Goal: Transaction & Acquisition: Purchase product/service

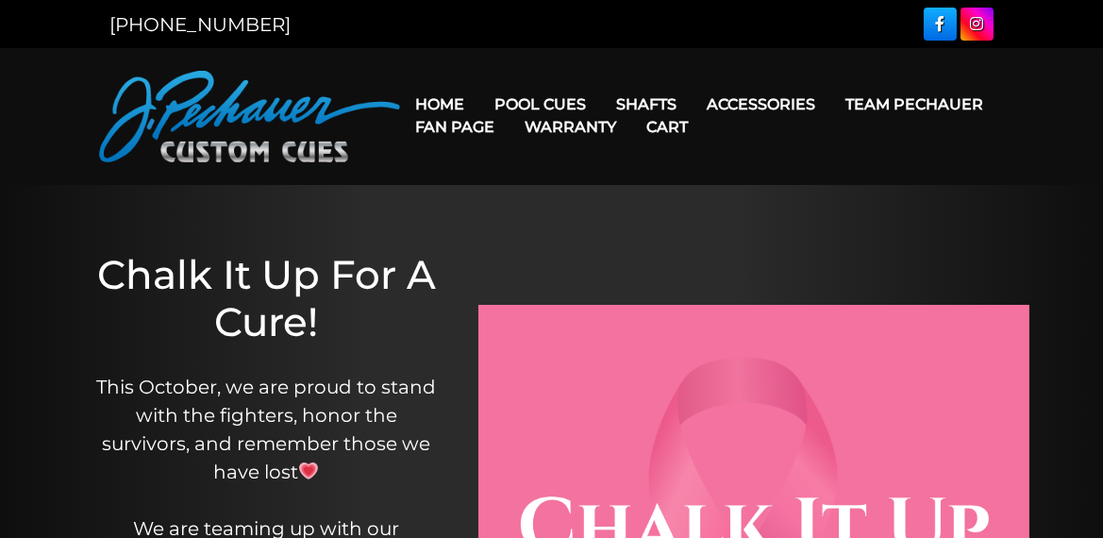
click at [561, 109] on link "Warranty" at bounding box center [571, 127] width 122 height 48
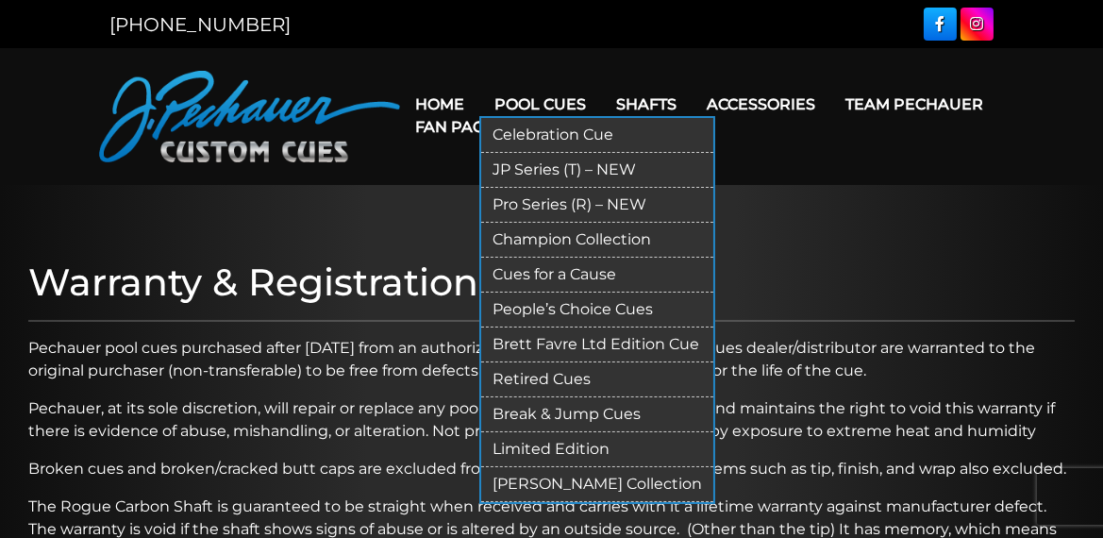
click at [557, 194] on link "Pro Series (R) – NEW" at bounding box center [597, 205] width 232 height 35
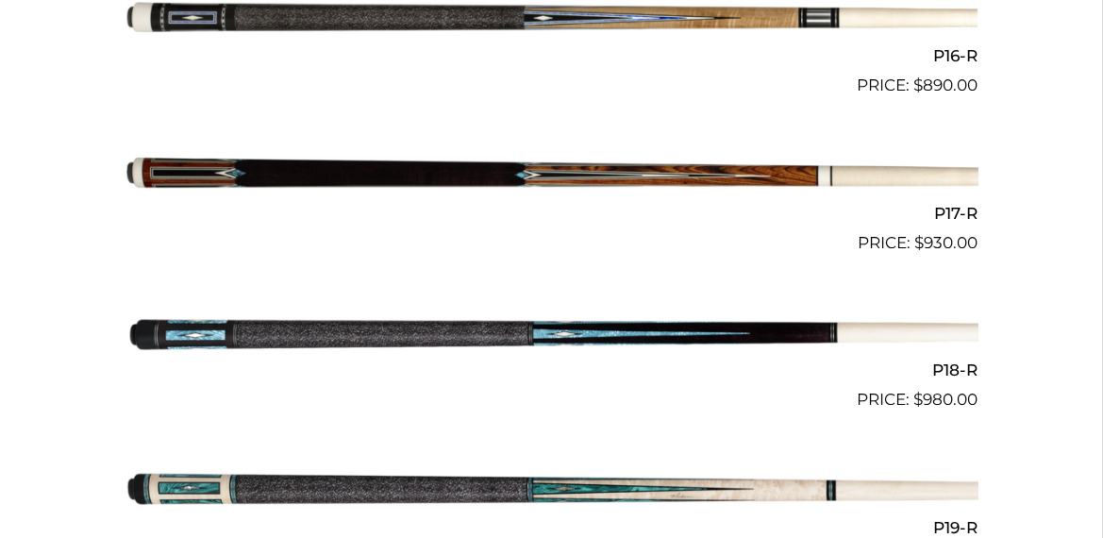
scroll to position [2831, 0]
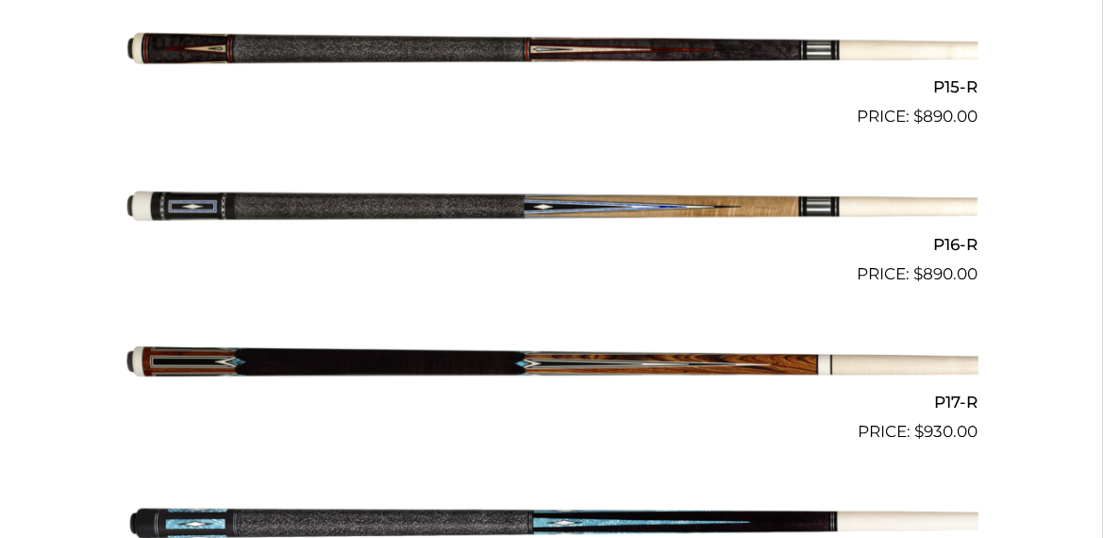
click at [201, 351] on img at bounding box center [552, 365] width 853 height 142
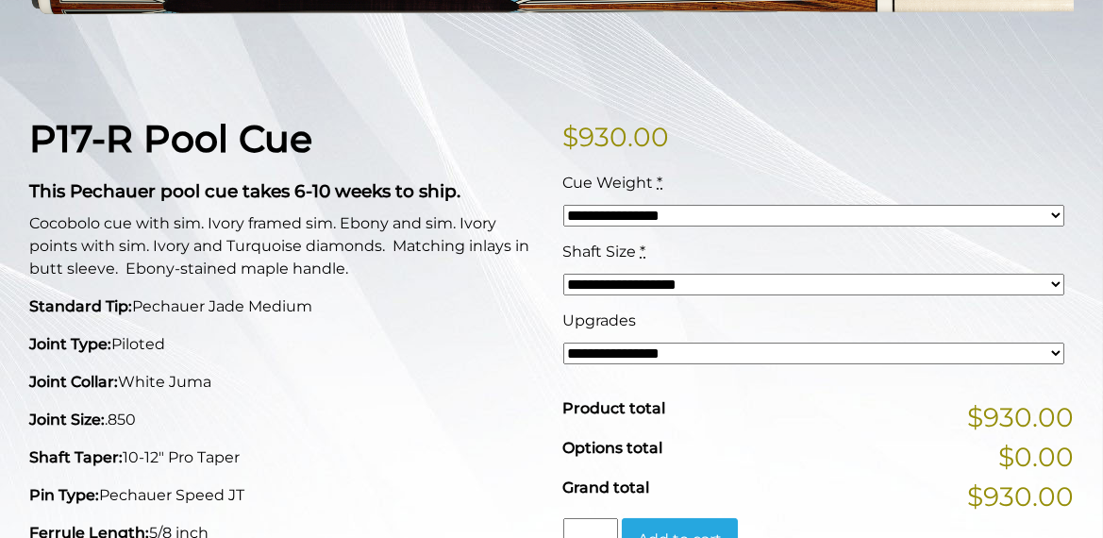
scroll to position [189, 0]
